Goal: Information Seeking & Learning: Learn about a topic

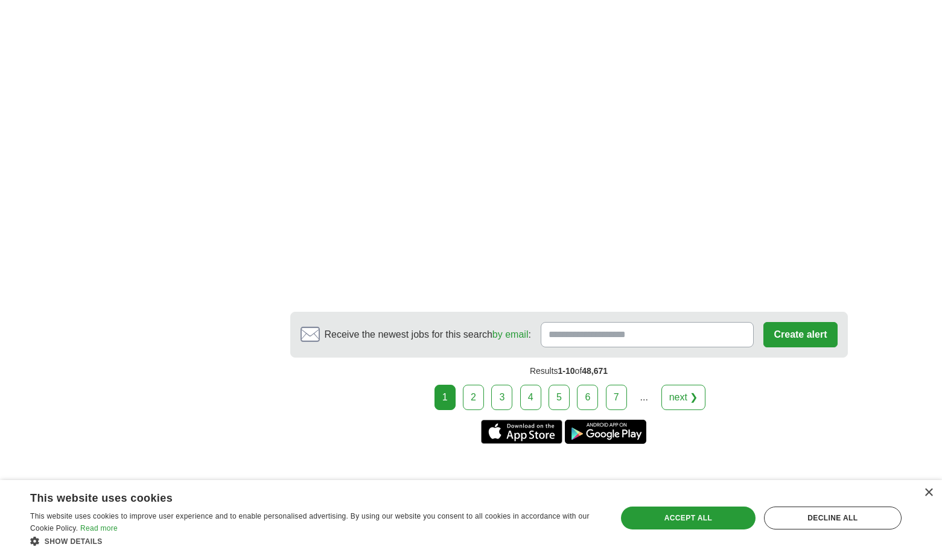
scroll to position [2125, 0]
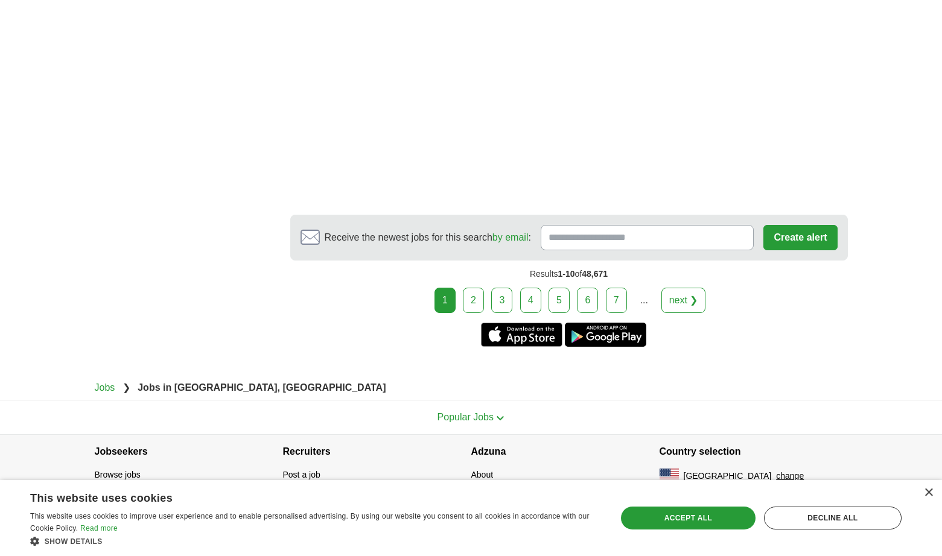
scroll to position [2783, 0]
click at [463, 313] on link "2" at bounding box center [473, 300] width 21 height 25
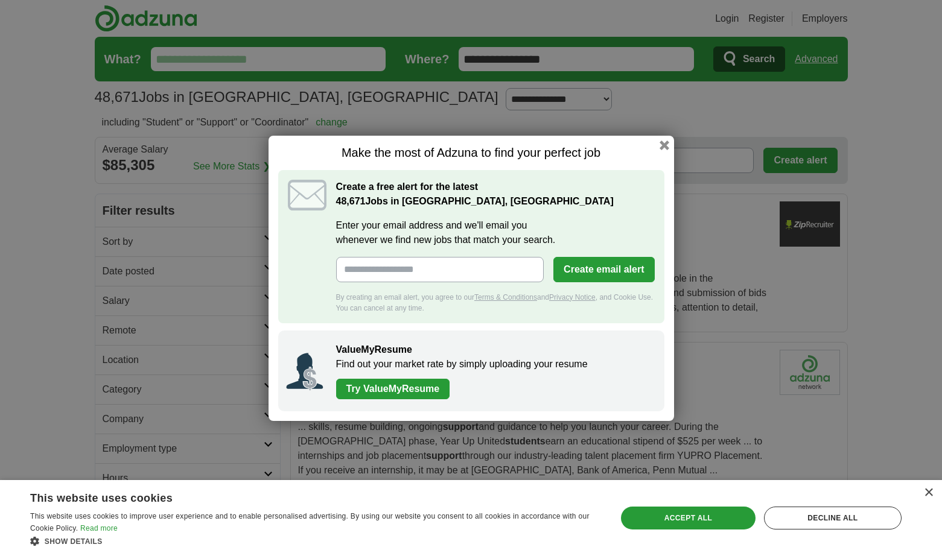
click at [454, 275] on input "Enter your email address and we'll email you whenever we find new jobs that mat…" at bounding box center [440, 269] width 208 height 25
type input "**********"
click at [404, 399] on link "Try ValueMyResume" at bounding box center [393, 389] width 114 height 21
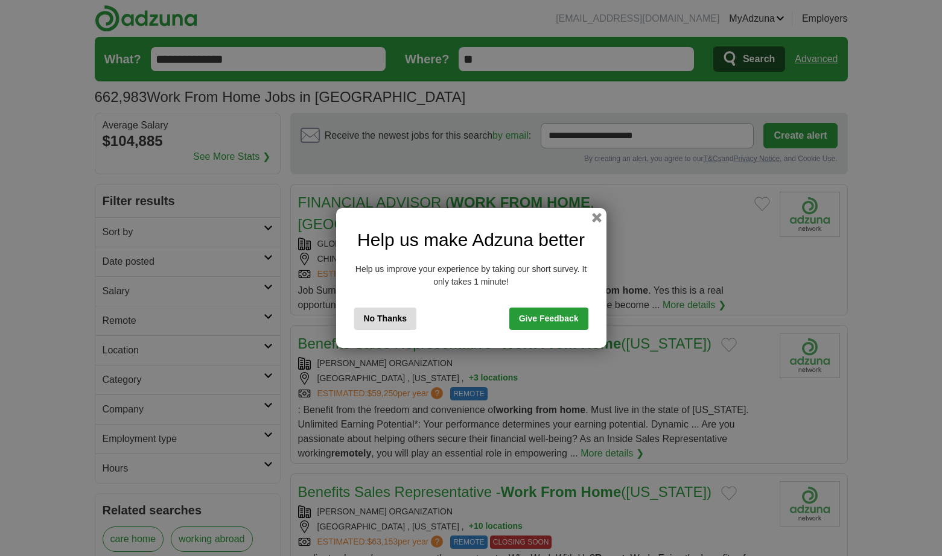
click at [720, 68] on div "Help us make Adzuna better Help us improve your experience by taking our short …" at bounding box center [471, 278] width 942 height 556
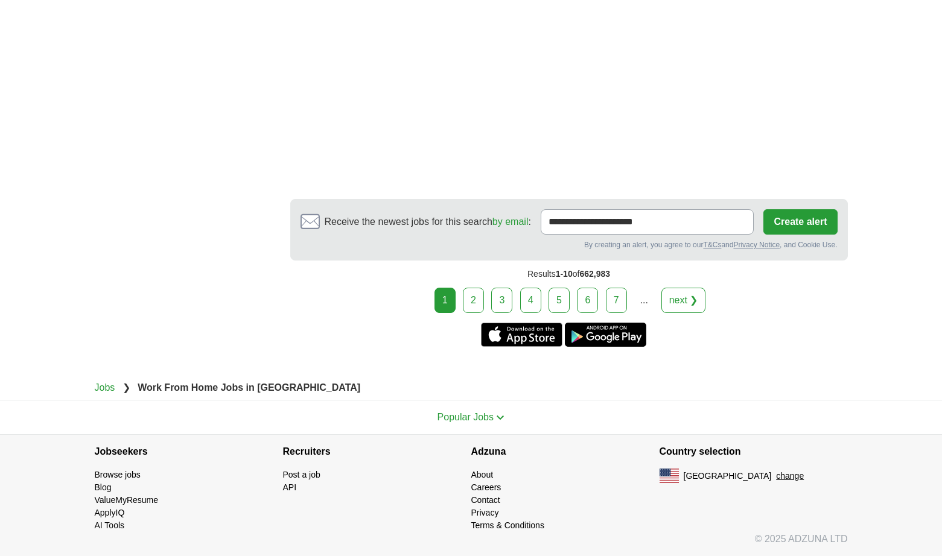
scroll to position [2831, 0]
click at [463, 313] on link "2" at bounding box center [473, 300] width 21 height 25
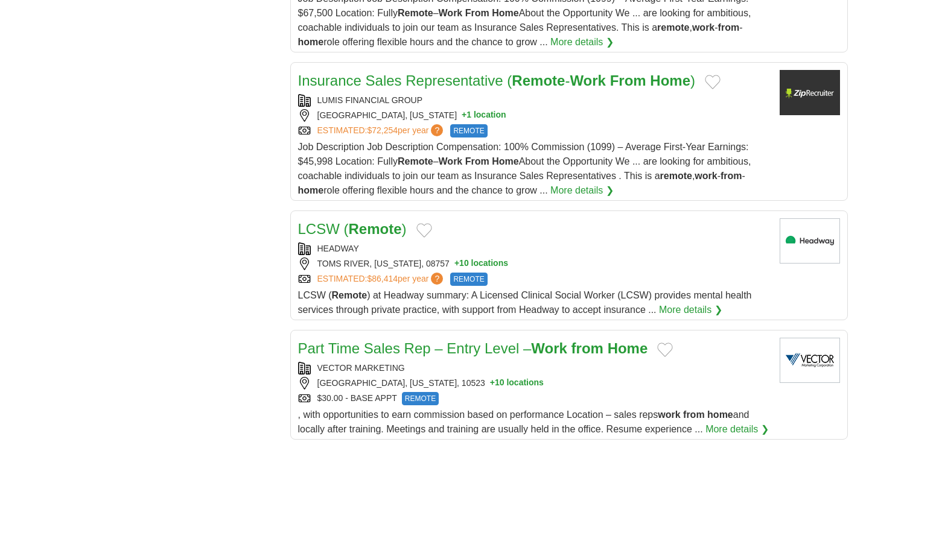
scroll to position [1254, 0]
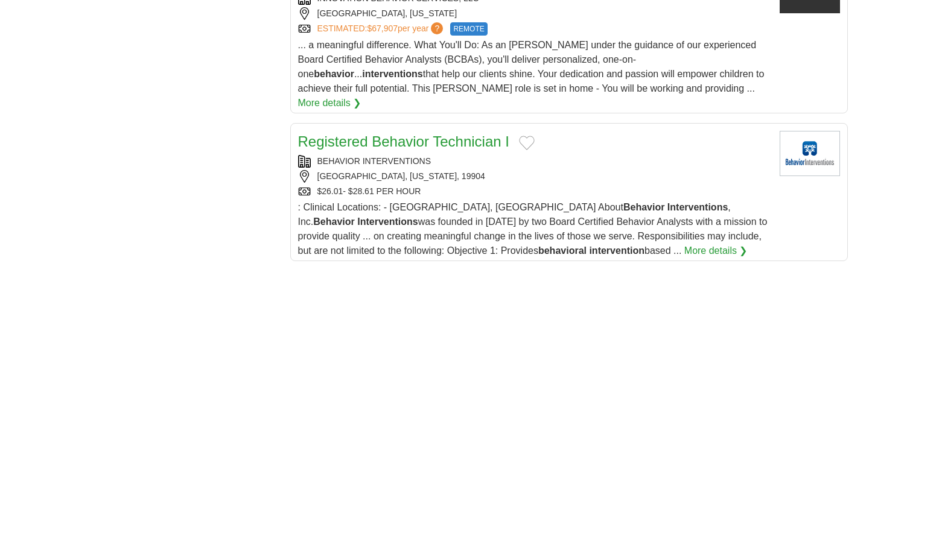
scroll to position [1479, 0]
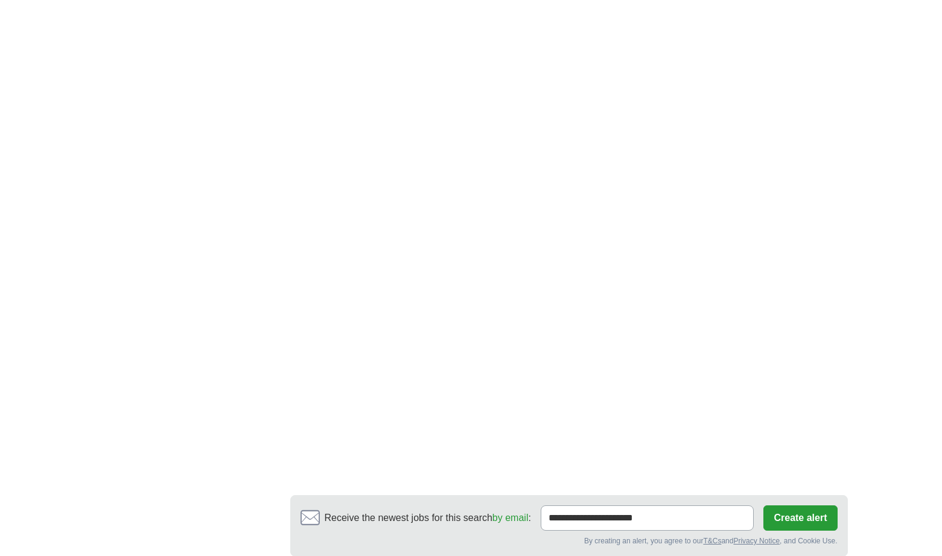
scroll to position [1920, 0]
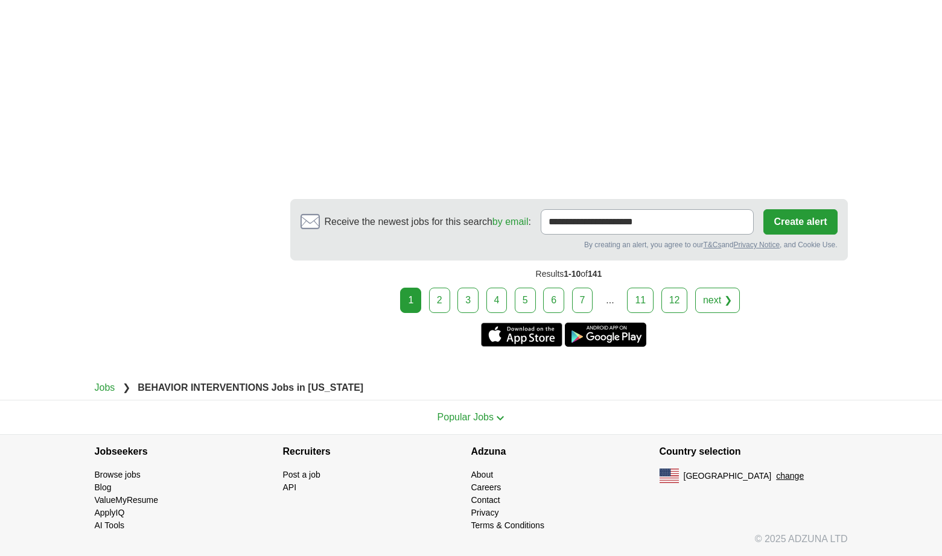
scroll to position [2389, 0]
